Goal: Check status: Check status

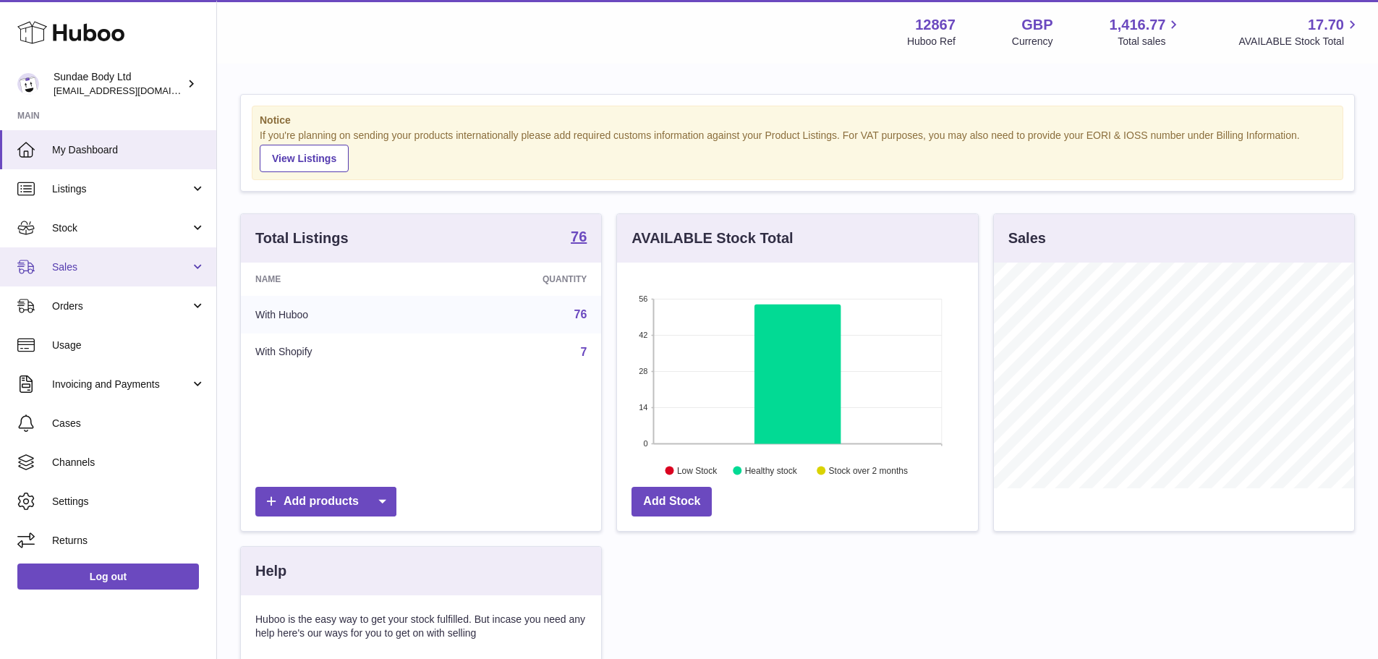
click at [129, 276] on link "Sales" at bounding box center [108, 266] width 216 height 39
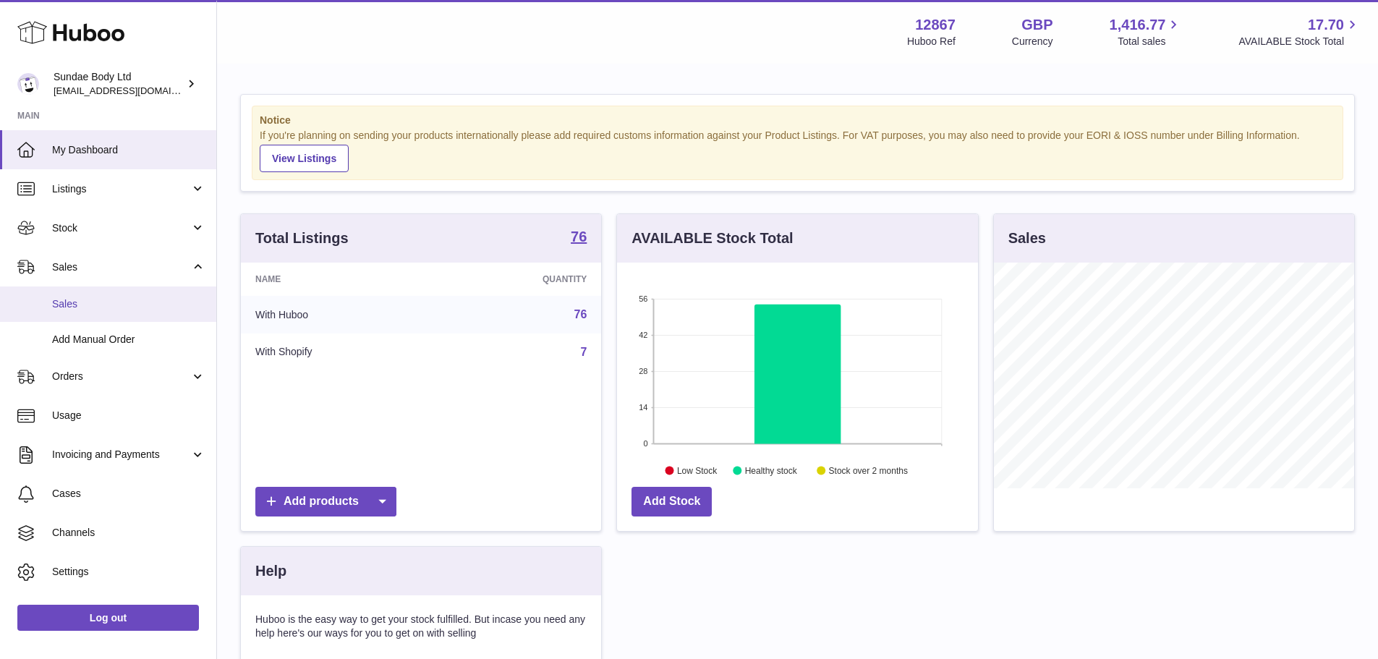
click at [114, 289] on link "Sales" at bounding box center [108, 303] width 216 height 35
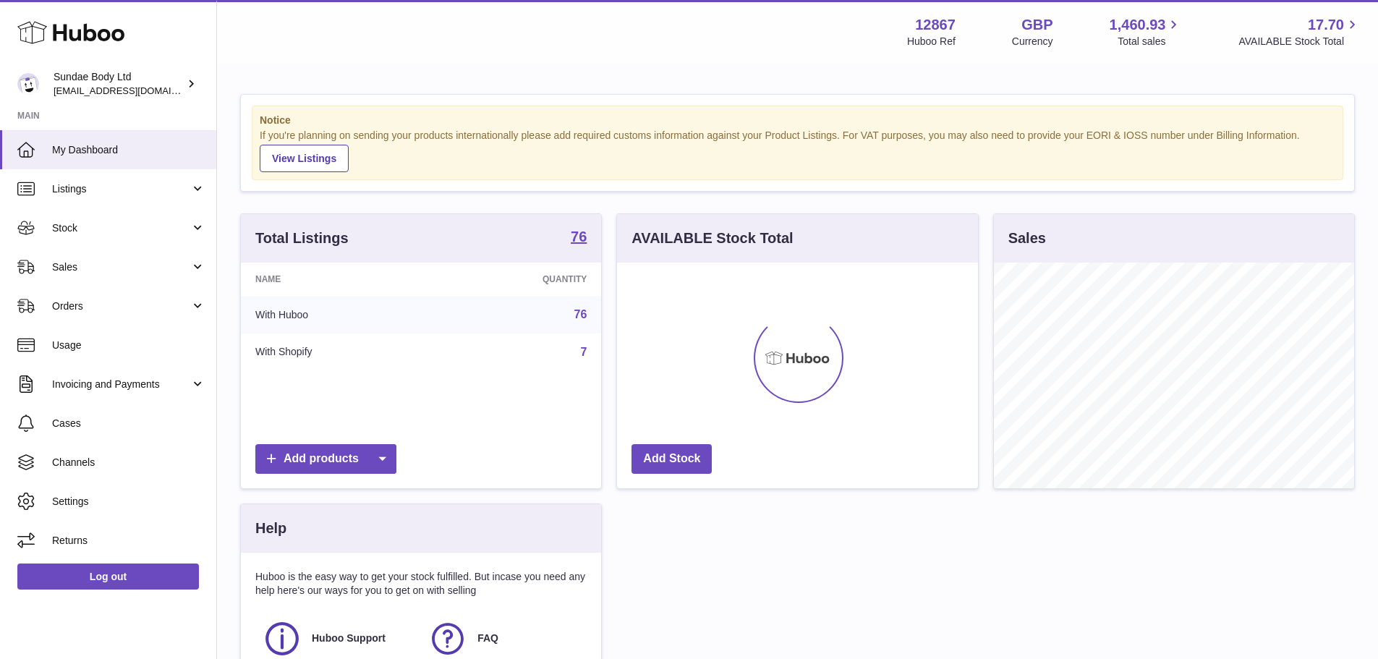
scroll to position [226, 361]
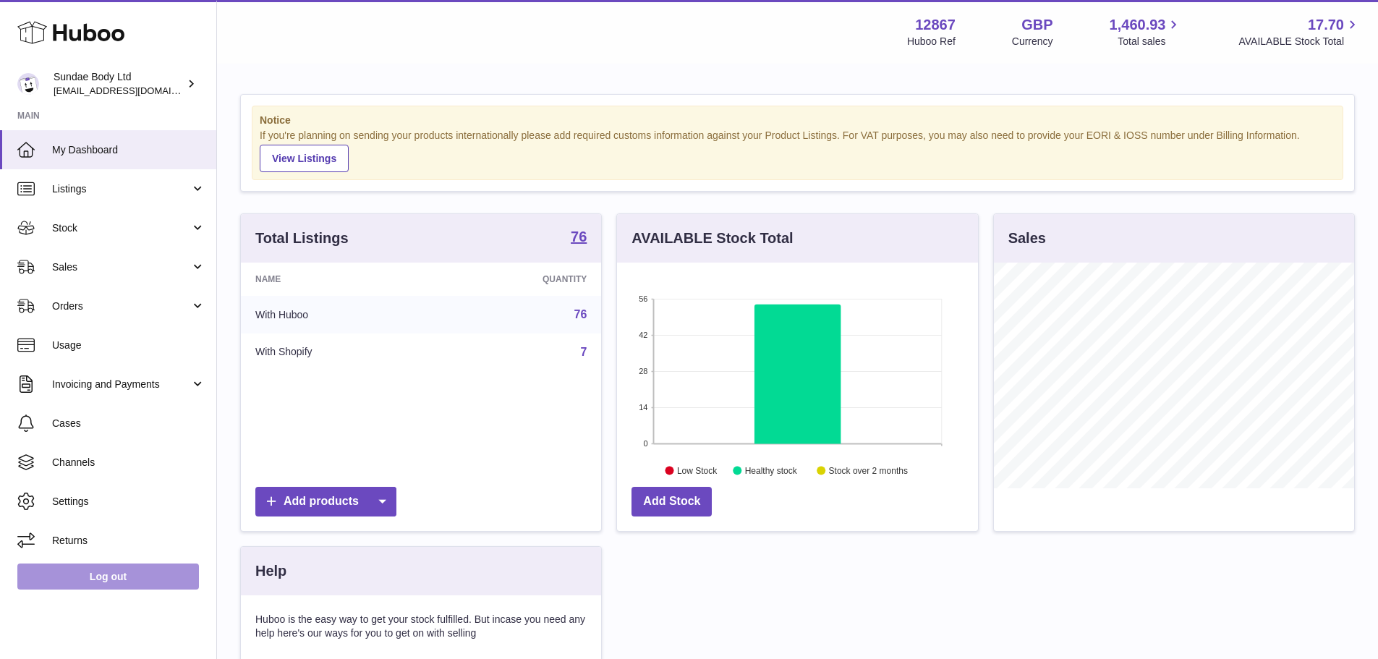
click at [139, 570] on link "Log out" at bounding box center [108, 576] width 182 height 26
